Goal: Task Accomplishment & Management: Use online tool/utility

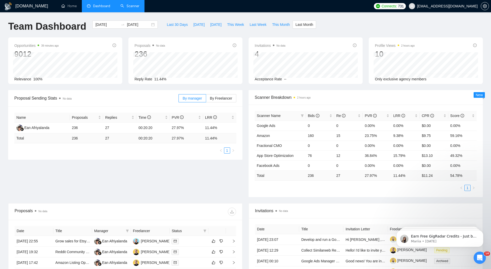
click at [130, 7] on link "Scanner" at bounding box center [129, 6] width 19 height 4
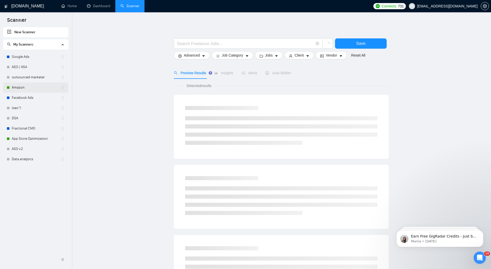
click at [30, 87] on link "Amazon" at bounding box center [36, 87] width 49 height 10
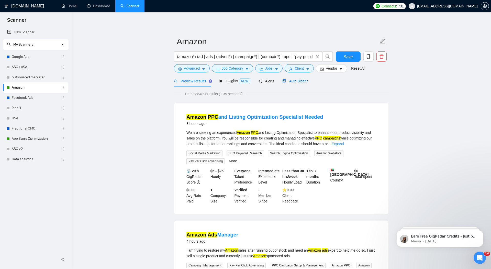
click at [303, 81] on span "Auto Bidder" at bounding box center [294, 81] width 25 height 4
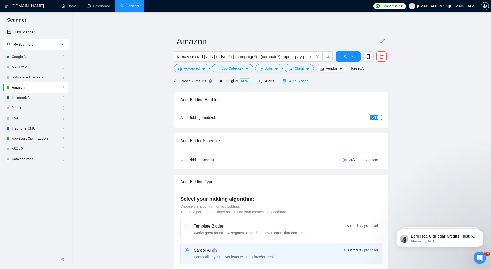
radio input "false"
radio input "true"
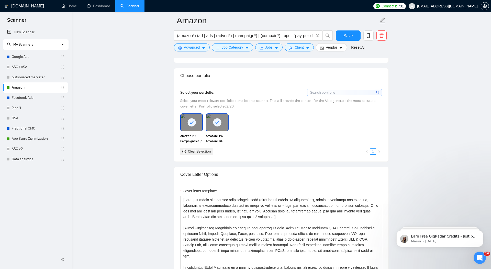
scroll to position [525, 0]
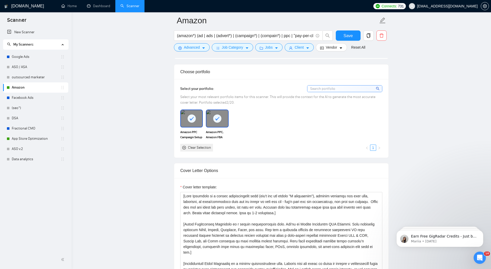
click at [184, 146] on icon "close-circle" at bounding box center [184, 148] width 4 height 4
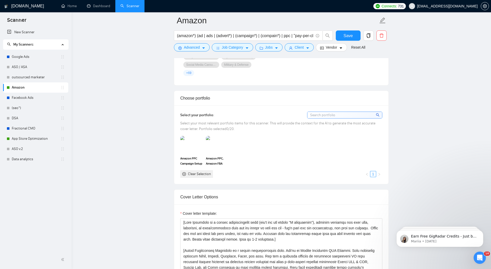
scroll to position [498, 0]
click at [193, 141] on img at bounding box center [191, 145] width 21 height 17
click at [223, 144] on img at bounding box center [216, 145] width 21 height 17
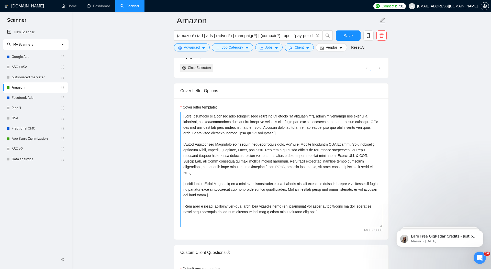
scroll to position [603, 0]
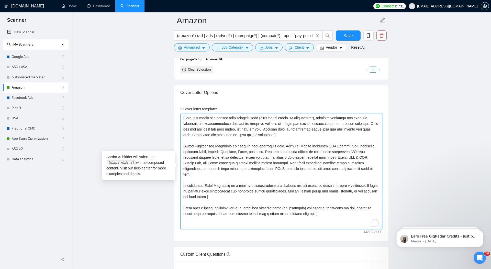
drag, startPoint x: 198, startPoint y: 172, endPoint x: 176, endPoint y: 143, distance: 36.4
click at [176, 143] on div "Cover letter template:" at bounding box center [281, 170] width 214 height 141
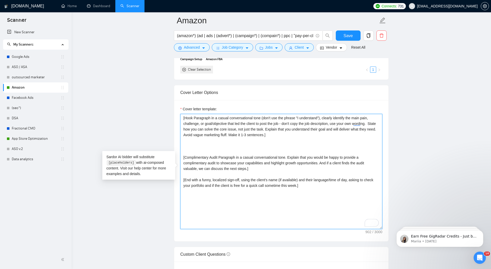
click at [183, 116] on textarea "[Hook Paragraph in a casual conversational tone (don't use the phrase "I unders…" at bounding box center [281, 171] width 202 height 115
paste textarea "[Value Proposition Paragraph in a casual conversational tone. You're an Amazon …"
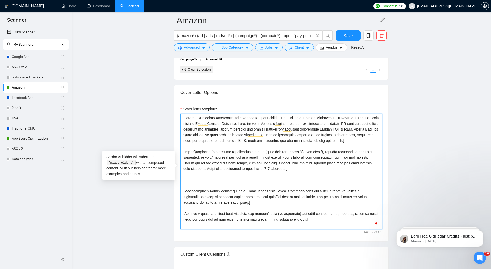
click at [189, 187] on textarea "Cover letter template:" at bounding box center [281, 171] width 202 height 115
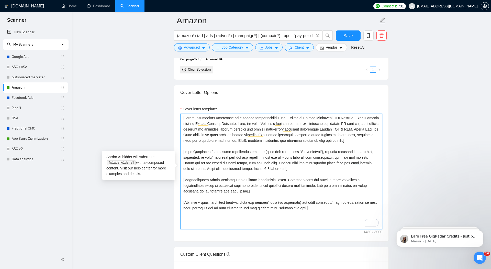
click at [265, 194] on textarea "Cover letter template:" at bounding box center [281, 171] width 202 height 115
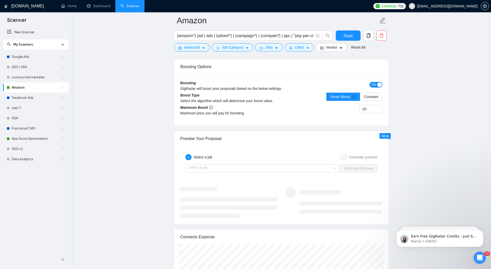
scroll to position [941, 0]
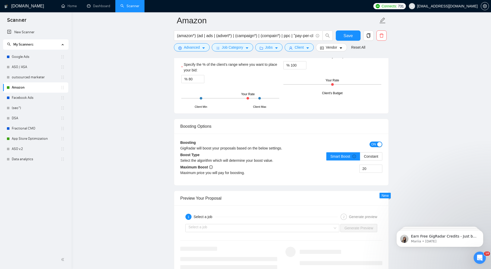
type textarea "[Lorem Ipsumdolors Ametconse ad e seddoe temporincididu utla. Etd'ma al Enimad …"
click at [350, 34] on span "Save" at bounding box center [348, 35] width 9 height 6
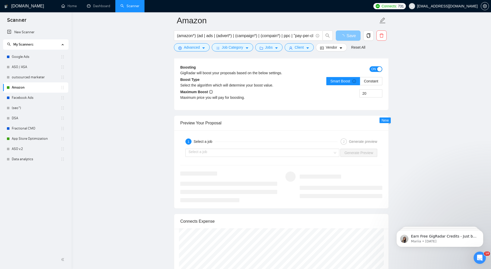
scroll to position [1042, 0]
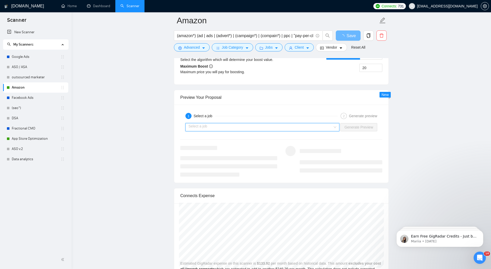
click at [249, 123] on input "search" at bounding box center [261, 127] width 144 height 8
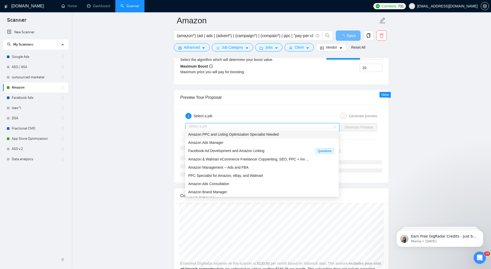
click at [238, 133] on span "Amazon PPC and Listing Optimization Specialist Needed" at bounding box center [233, 134] width 91 height 4
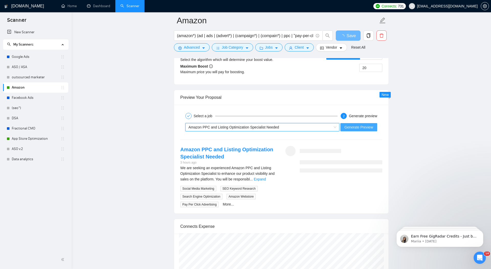
click at [363, 124] on span "Generate Preview" at bounding box center [359, 127] width 29 height 6
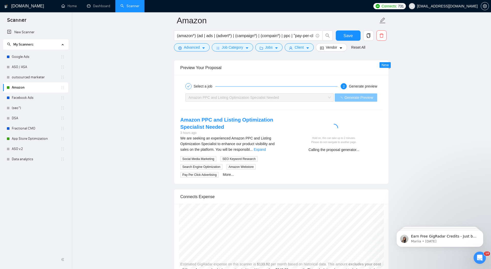
scroll to position [1073, 0]
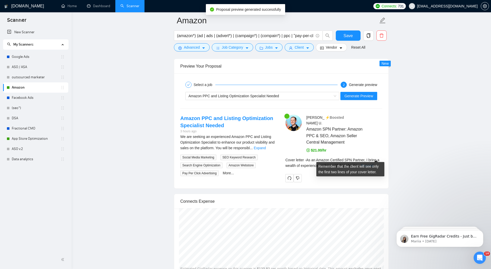
click at [374, 163] on link "Expand" at bounding box center [367, 165] width 12 height 4
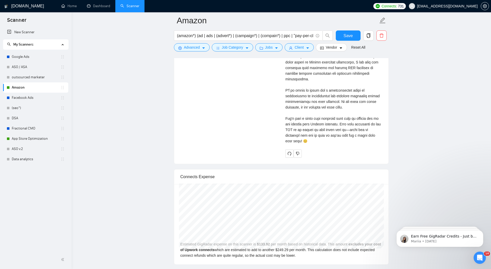
scroll to position [1261, 0]
click at [351, 36] on span "Save" at bounding box center [348, 35] width 9 height 6
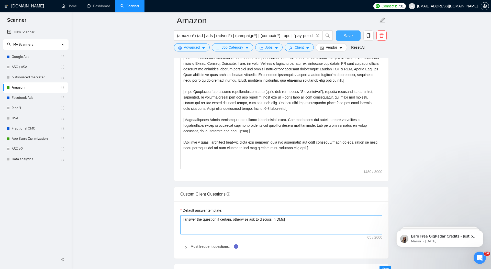
scroll to position [642, 0]
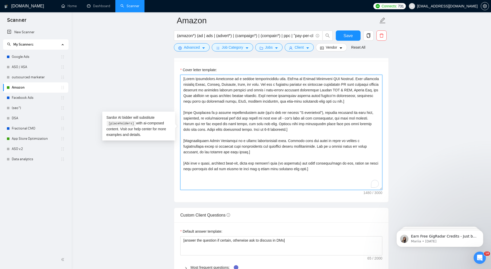
drag, startPoint x: 251, startPoint y: 155, endPoint x: 174, endPoint y: 140, distance: 78.8
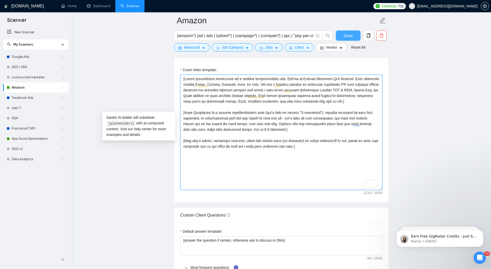
type textarea "[Lorem Ipsumdolors Ametconse ad e seddoe temporincididu utla. Etd'ma al Enimad …"
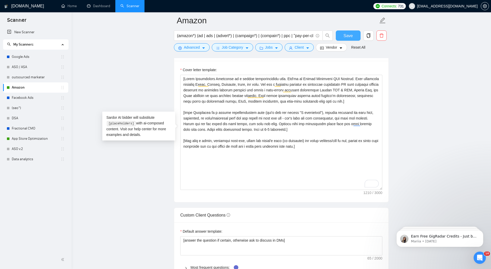
click at [350, 36] on span "Save" at bounding box center [348, 35] width 9 height 6
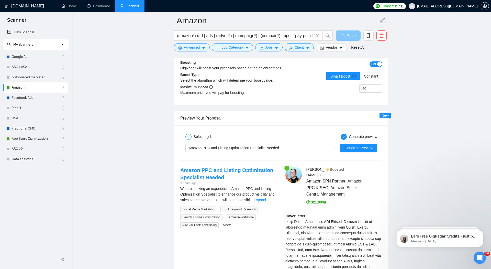
scroll to position [1043, 0]
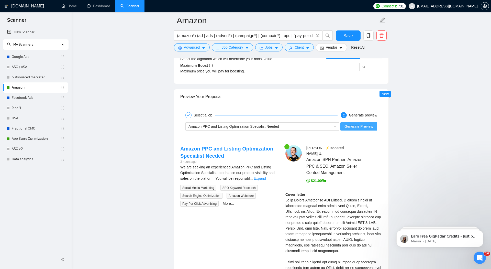
click at [364, 124] on span "Generate Preview" at bounding box center [359, 127] width 29 height 6
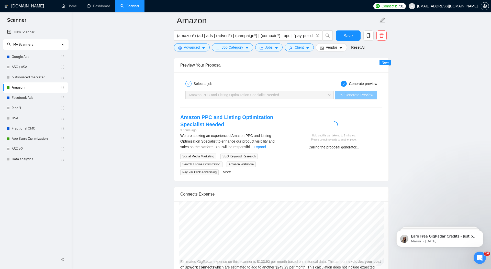
scroll to position [1077, 0]
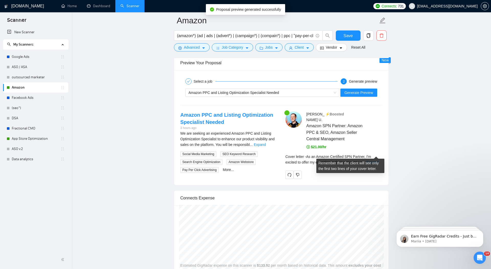
click at [377, 160] on link "Expand" at bounding box center [373, 162] width 12 height 4
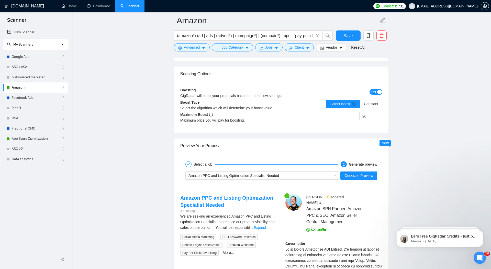
scroll to position [1066, 0]
